Goal: Information Seeking & Learning: Learn about a topic

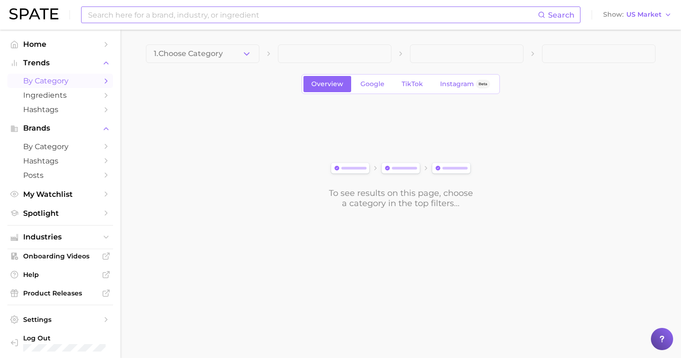
click at [245, 18] on input at bounding box center [312, 15] width 451 height 16
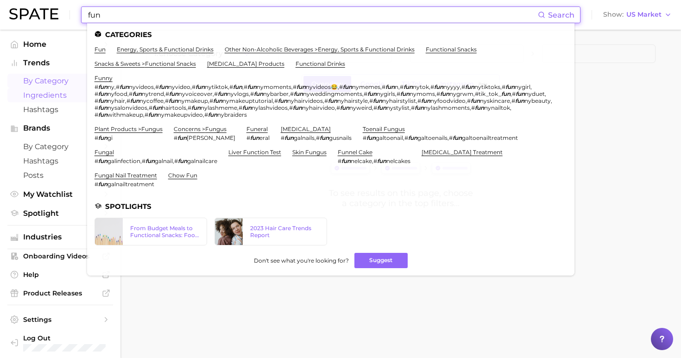
type input "fun"
click at [42, 92] on span "Ingredients" at bounding box center [60, 95] width 74 height 9
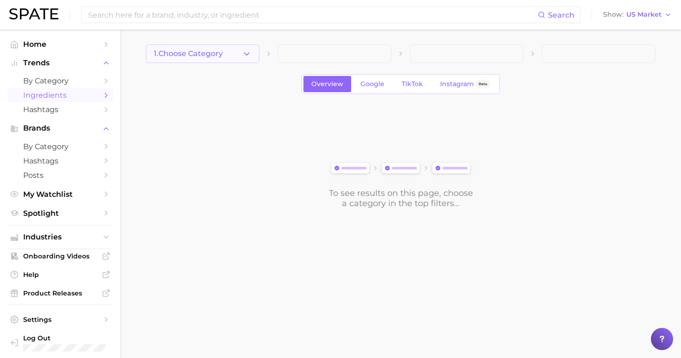
click at [246, 52] on icon "button" at bounding box center [247, 54] width 10 height 10
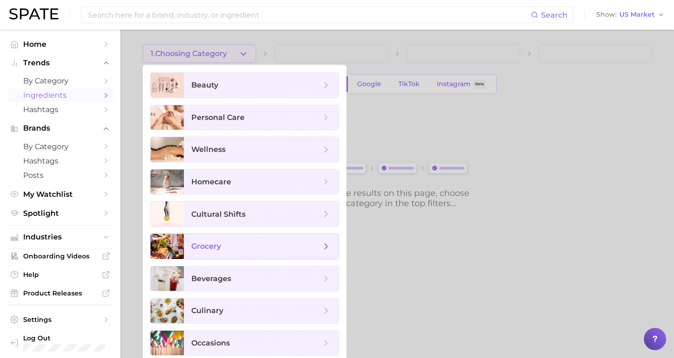
drag, startPoint x: 250, startPoint y: 253, endPoint x: 266, endPoint y: 206, distance: 49.7
click at [250, 252] on span "grocery" at bounding box center [261, 246] width 155 height 25
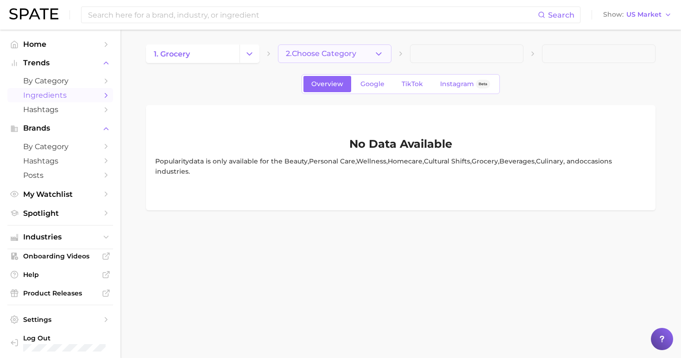
click at [324, 53] on span "2. Choose Category" at bounding box center [321, 54] width 70 height 8
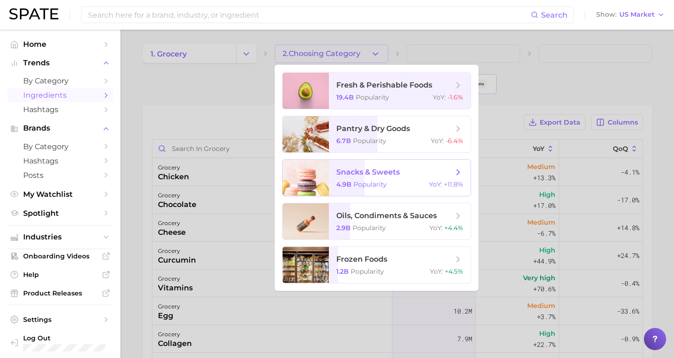
click at [335, 179] on span "snacks & sweets 4.9b Popularity YoY : +11.8%" at bounding box center [400, 178] width 142 height 36
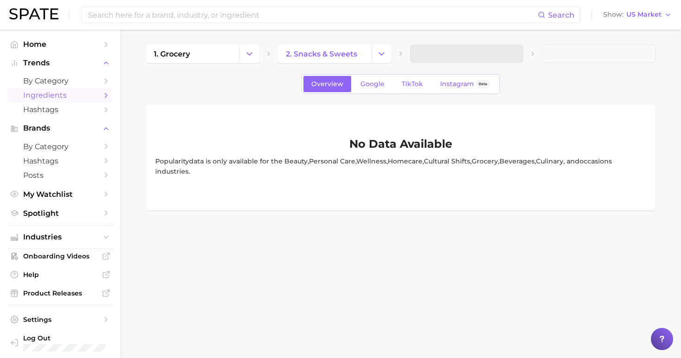
click at [461, 54] on span at bounding box center [467, 53] width 114 height 19
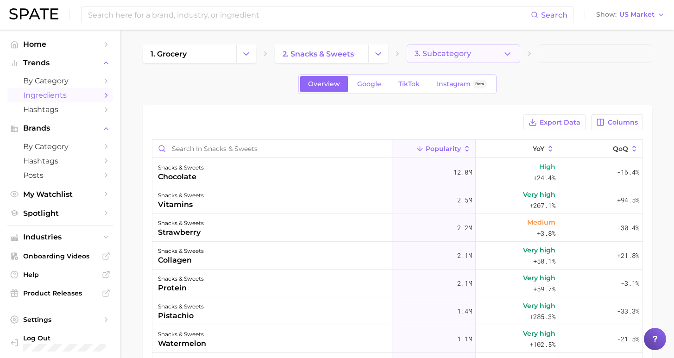
click at [468, 50] on button "3. Subcategory" at bounding box center [464, 53] width 114 height 19
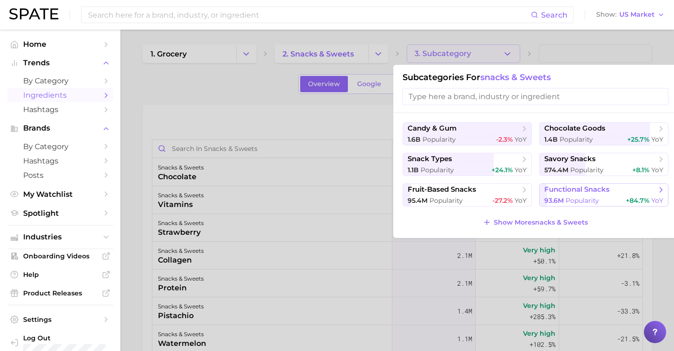
click at [575, 193] on span "functional snacks" at bounding box center [576, 189] width 65 height 9
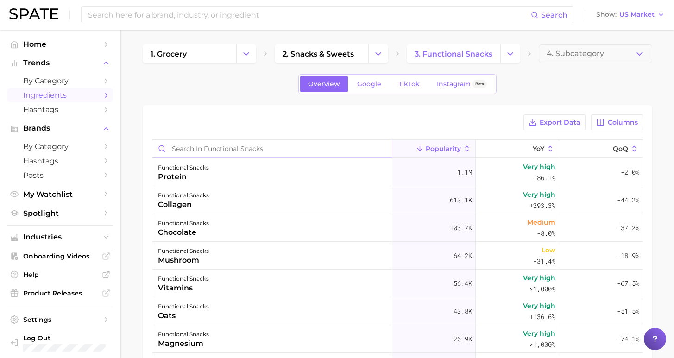
click at [304, 151] on input "Search in functional snacks" at bounding box center [272, 149] width 240 height 18
click at [244, 195] on div "functional snacks collagen" at bounding box center [272, 200] width 240 height 28
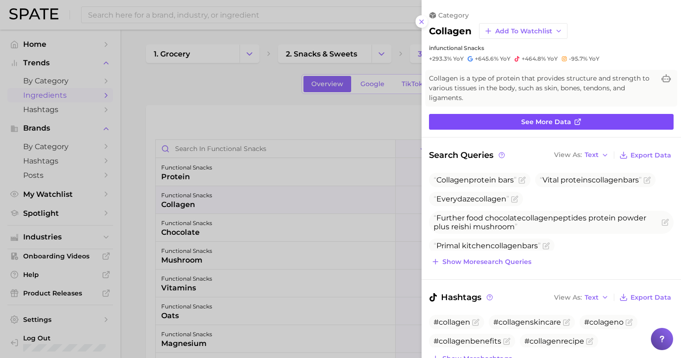
click at [517, 114] on link "See more data" at bounding box center [551, 122] width 245 height 16
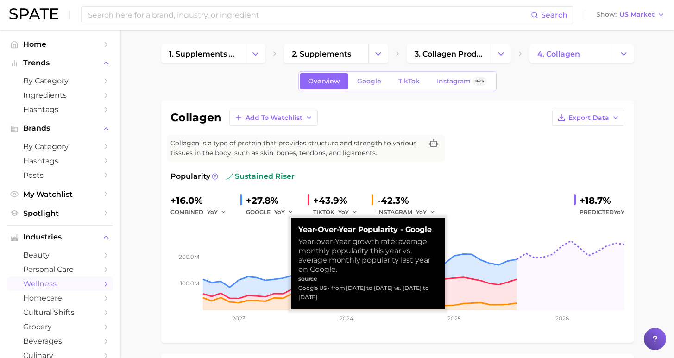
drag, startPoint x: 330, startPoint y: 279, endPoint x: 336, endPoint y: 290, distance: 12.5
click at [336, 290] on div "Google US - from [DATE] to [DATE] vs. [DATE] to [DATE]" at bounding box center [367, 293] width 139 height 19
copy div "from [DATE] to [DATE] vs. [DATE] to [DATE]"
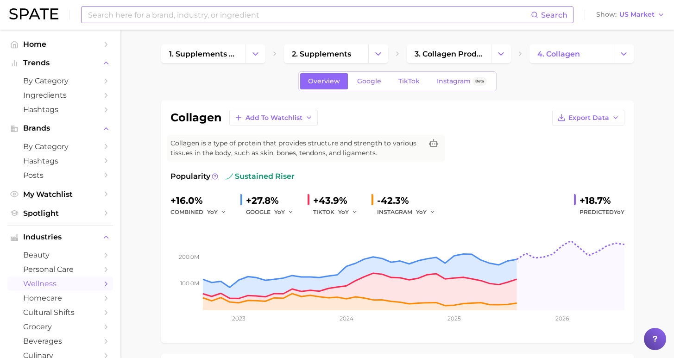
click at [229, 13] on input at bounding box center [309, 15] width 444 height 16
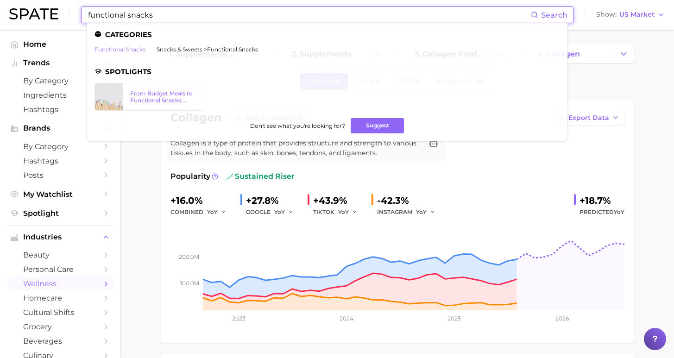
type input "functional snacks"
click at [133, 50] on link "functional snacks" at bounding box center [120, 49] width 51 height 7
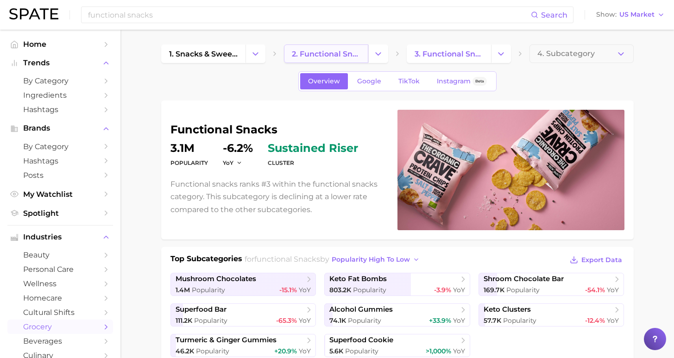
click at [344, 57] on span "2. functional snacks" at bounding box center [326, 54] width 69 height 9
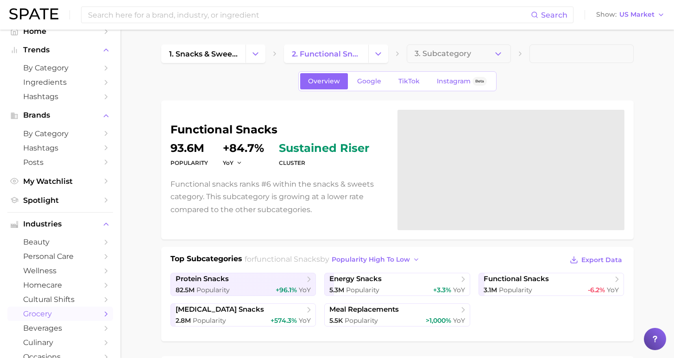
scroll to position [182, 0]
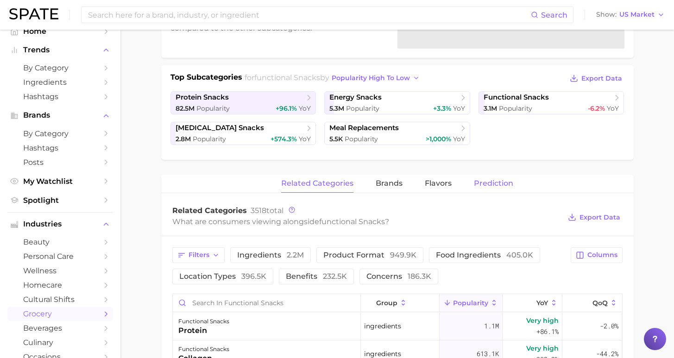
click at [476, 184] on span "Prediction" at bounding box center [493, 183] width 39 height 8
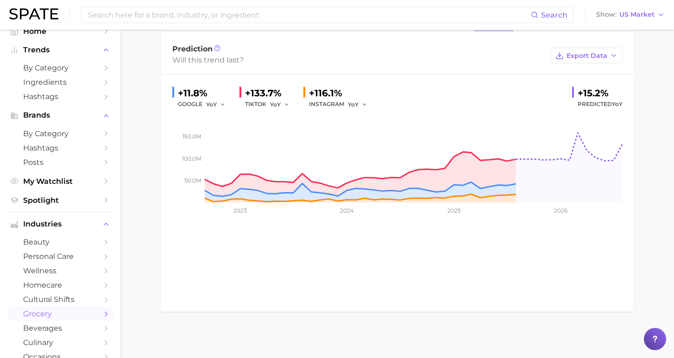
scroll to position [263, 0]
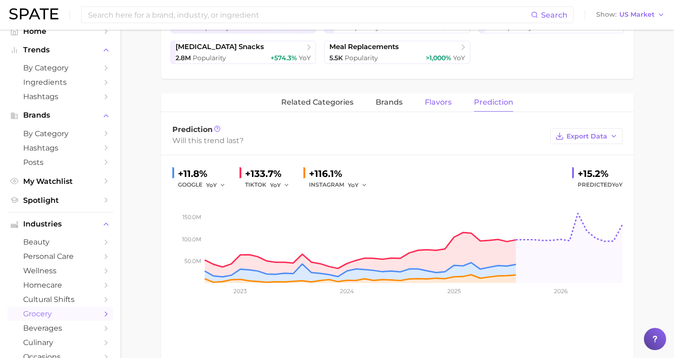
click at [425, 100] on span "Flavors" at bounding box center [438, 102] width 27 height 8
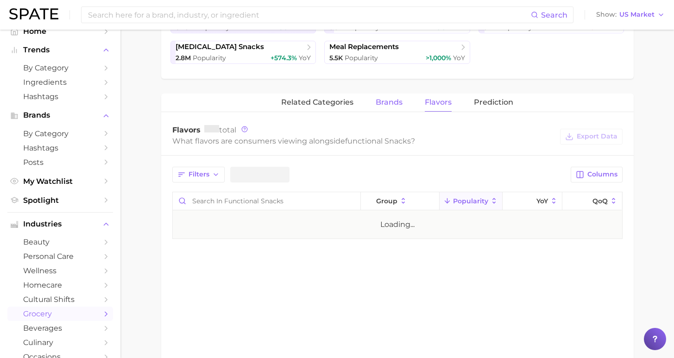
click at [391, 103] on span "brands" at bounding box center [389, 102] width 27 height 8
click at [341, 102] on span "related categories" at bounding box center [317, 102] width 72 height 8
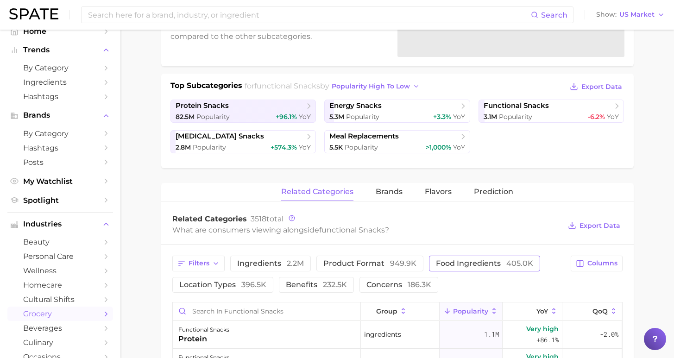
scroll to position [92, 0]
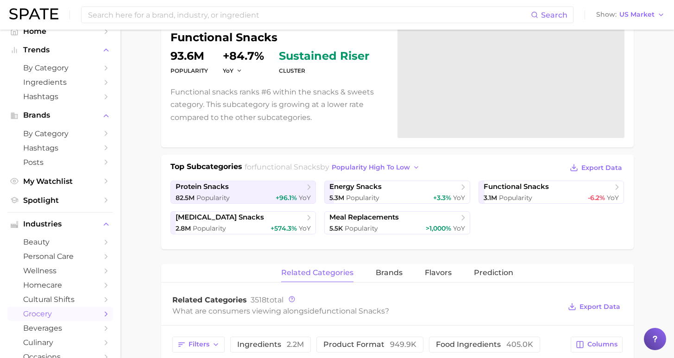
click at [394, 0] on div "Search Show US Market" at bounding box center [337, 15] width 656 height 30
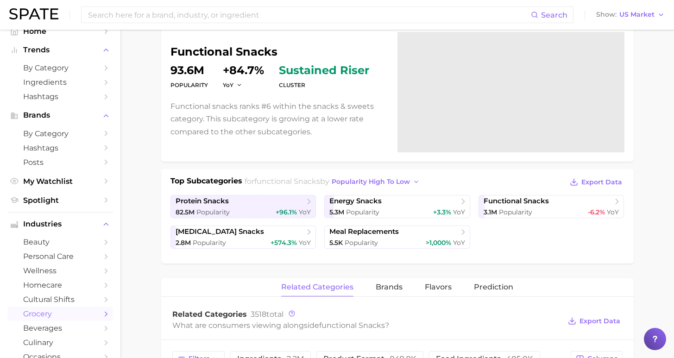
scroll to position [272, 0]
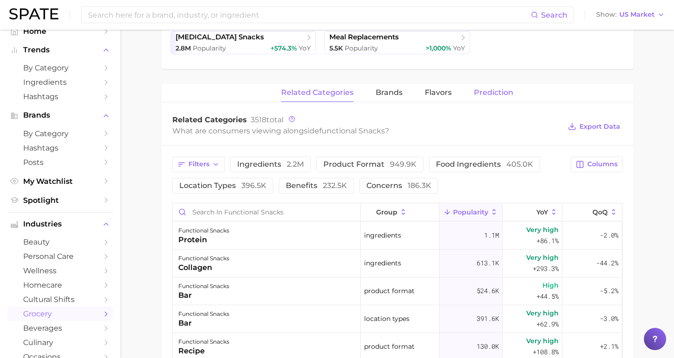
click at [496, 94] on span "Prediction" at bounding box center [493, 92] width 39 height 8
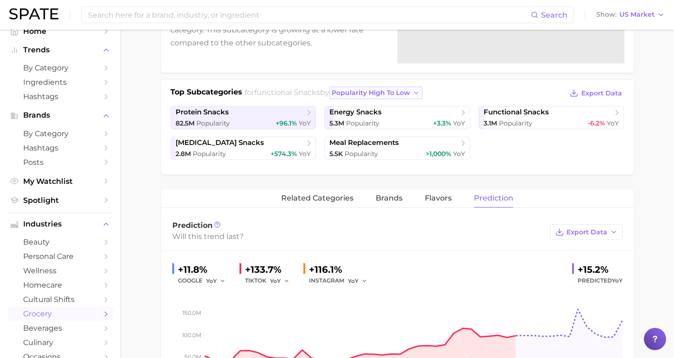
scroll to position [267, 0]
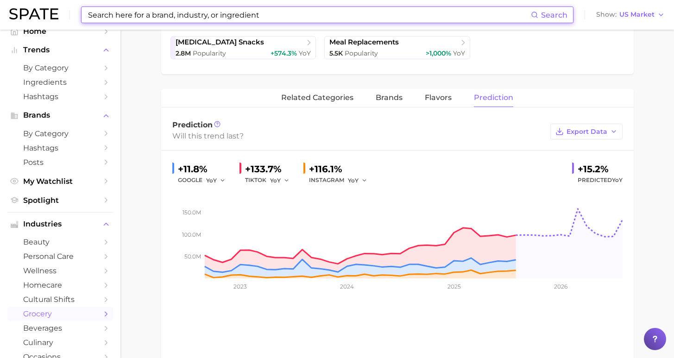
click at [146, 14] on input at bounding box center [309, 15] width 444 height 16
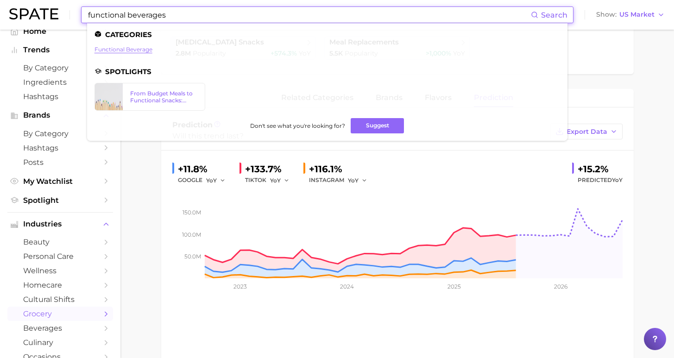
type input "functional beverages"
click at [103, 50] on link "functional beverage" at bounding box center [124, 49] width 58 height 7
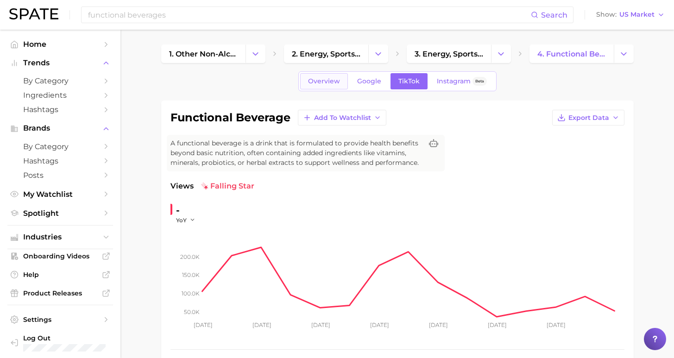
click at [322, 83] on span "Overview" at bounding box center [324, 81] width 32 height 8
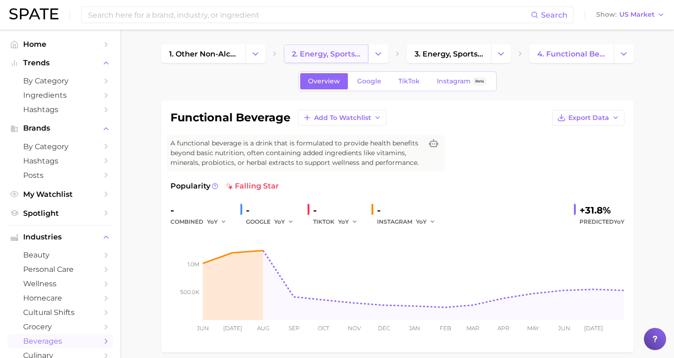
click at [348, 51] on span "2. energy, sports & functional drinks" at bounding box center [326, 54] width 69 height 9
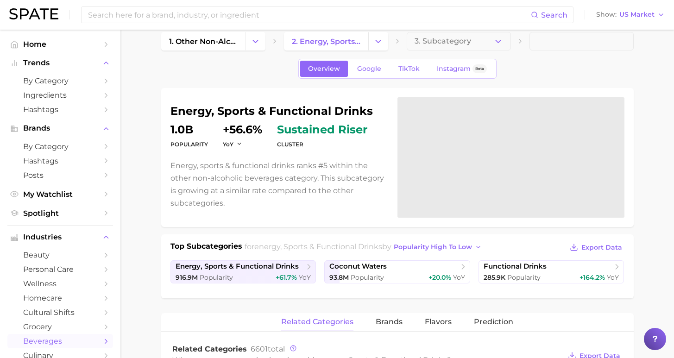
scroll to position [122, 0]
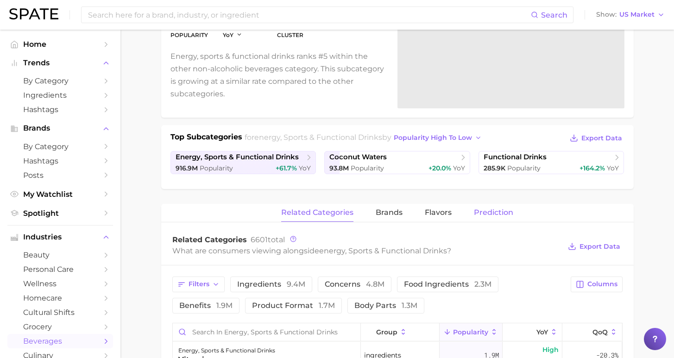
click at [480, 213] on span "Prediction" at bounding box center [493, 212] width 39 height 8
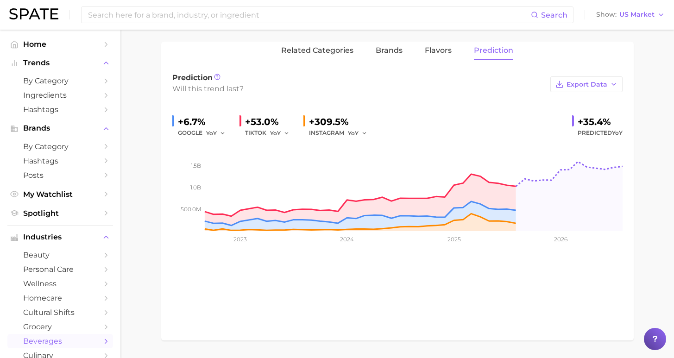
scroll to position [0, 0]
